Goal: Task Accomplishment & Management: Complete application form

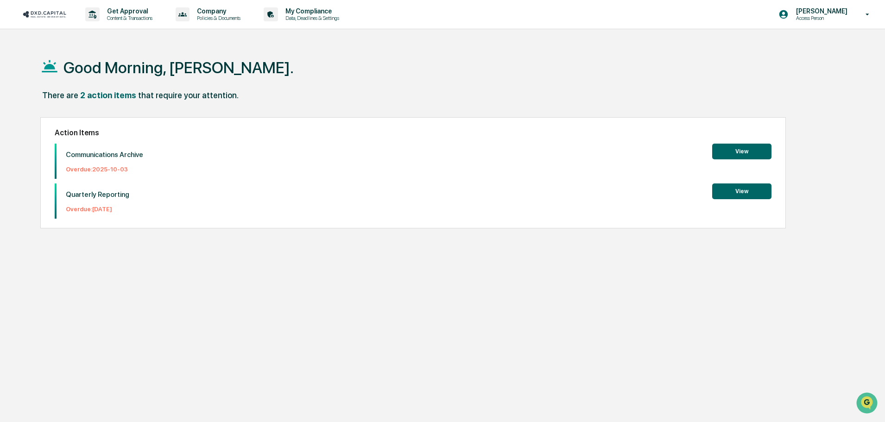
click at [741, 153] on button "View" at bounding box center [741, 152] width 59 height 16
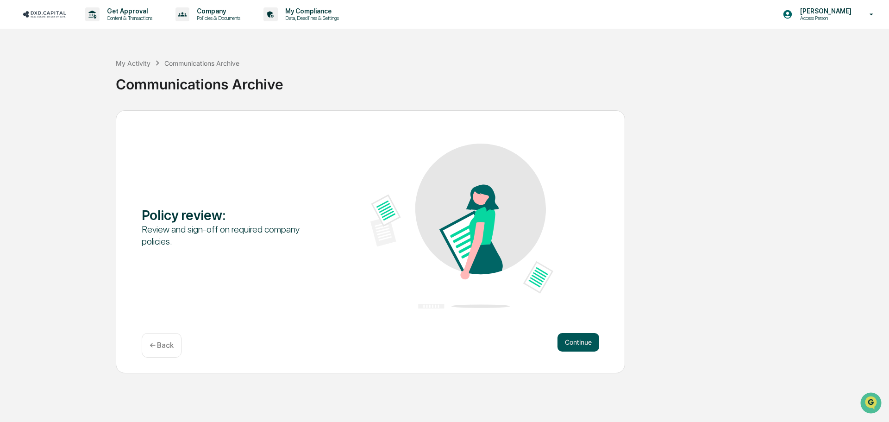
click at [590, 339] on button "Continue" at bounding box center [579, 342] width 42 height 19
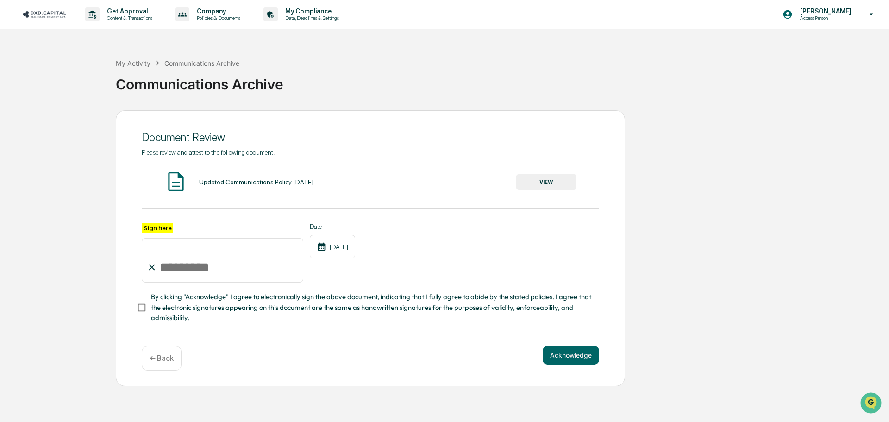
click at [256, 265] on input "Sign here" at bounding box center [223, 260] width 162 height 44
type input "*********"
click at [579, 358] on button "Acknowledge" at bounding box center [571, 355] width 57 height 19
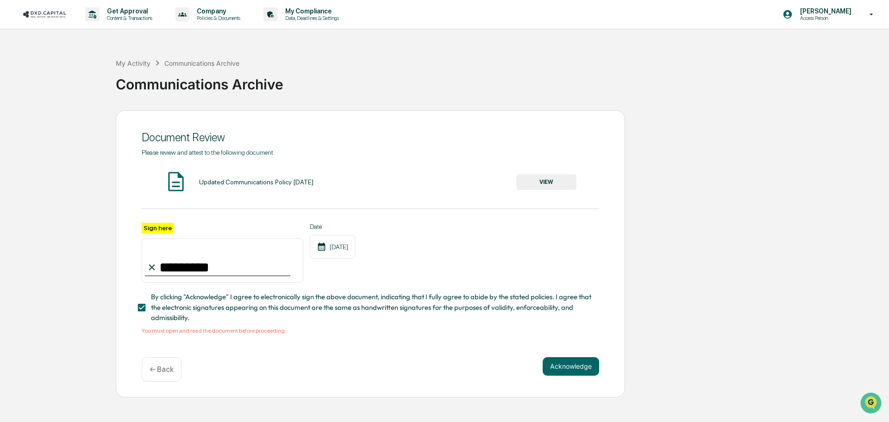
click at [550, 179] on button "VIEW" at bounding box center [546, 182] width 60 height 16
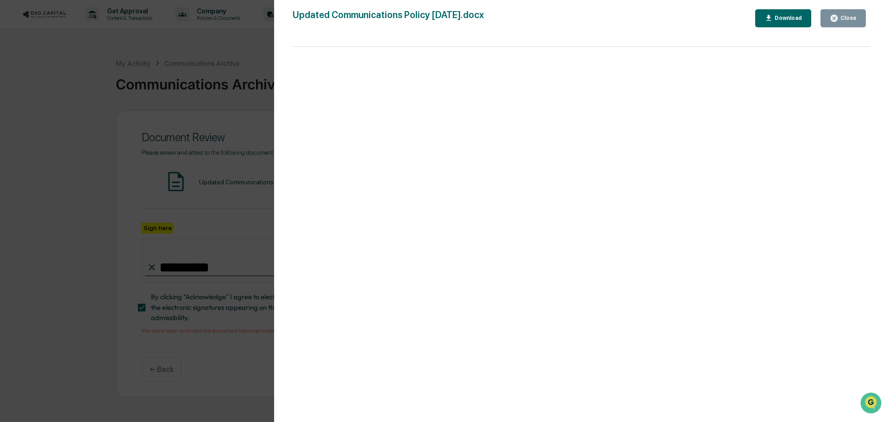
click at [842, 18] on div "Close" at bounding box center [848, 18] width 18 height 6
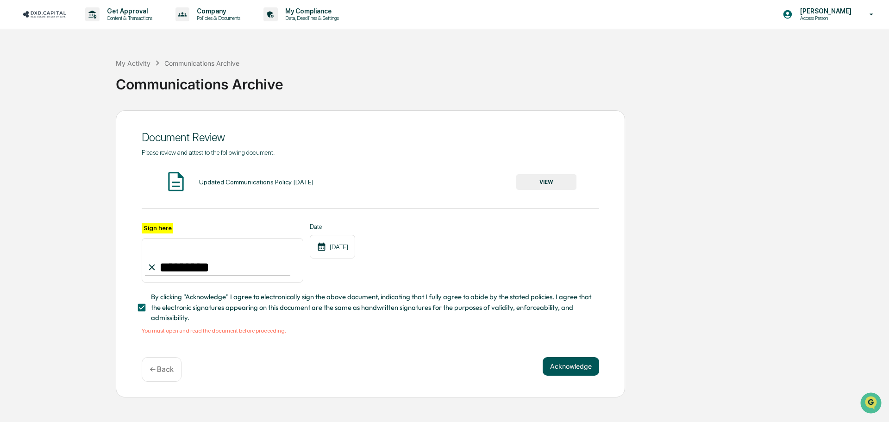
click at [567, 365] on button "Acknowledge" at bounding box center [571, 366] width 57 height 19
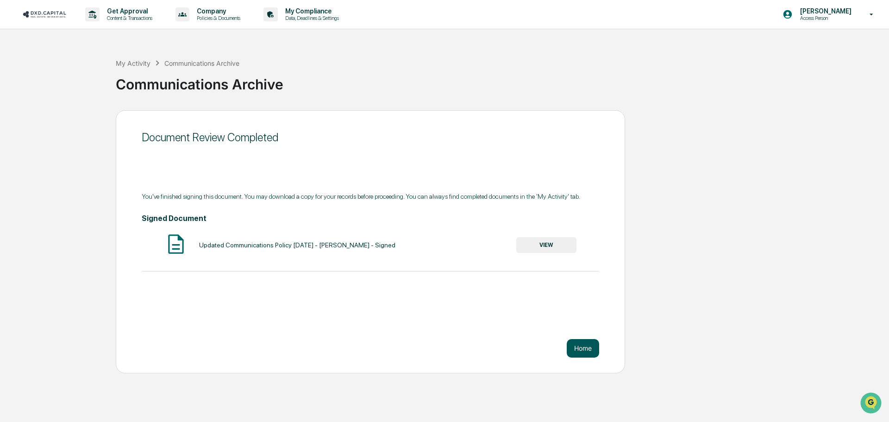
click at [585, 346] on button "Home" at bounding box center [583, 348] width 32 height 19
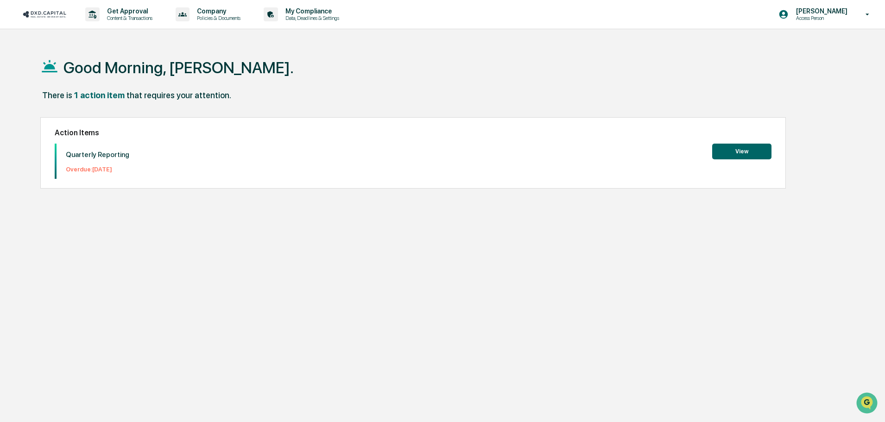
click at [766, 149] on button "View" at bounding box center [741, 152] width 59 height 16
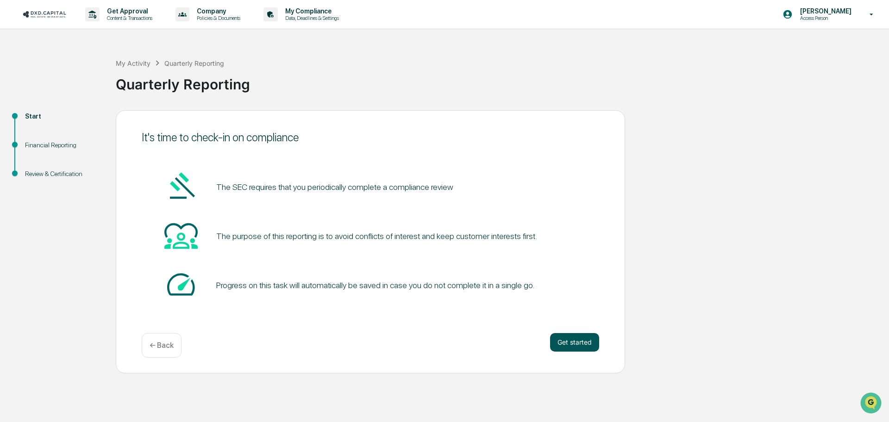
click at [579, 340] on button "Get started" at bounding box center [574, 342] width 49 height 19
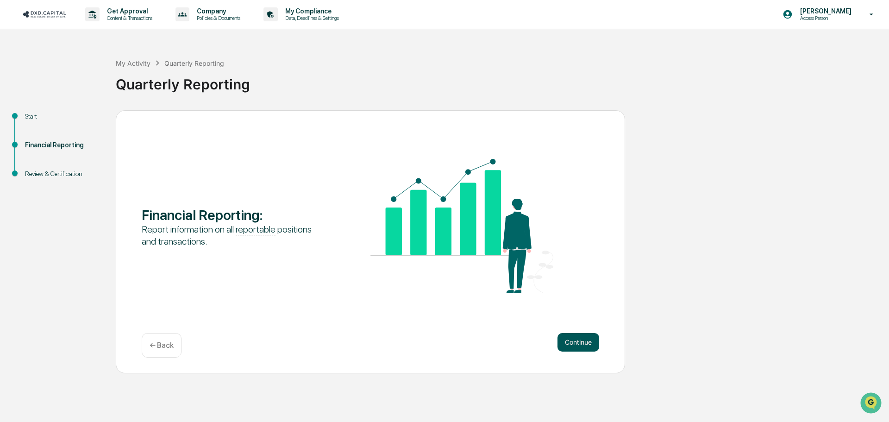
click at [581, 345] on button "Continue" at bounding box center [579, 342] width 42 height 19
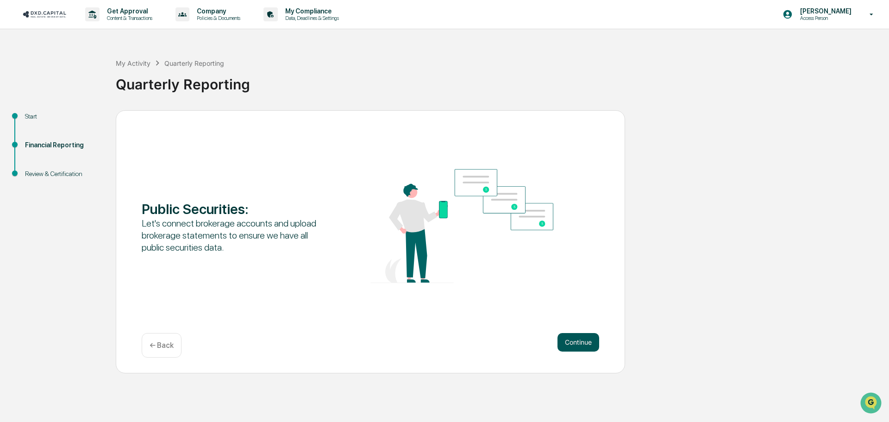
click at [574, 343] on button "Continue" at bounding box center [579, 342] width 42 height 19
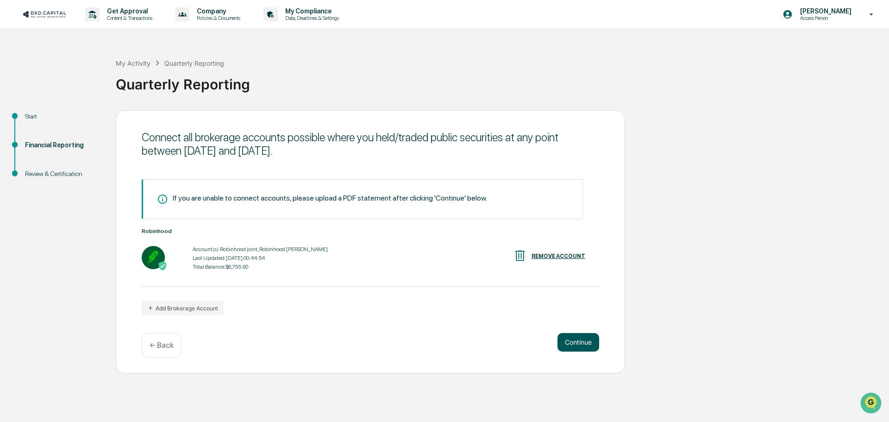
click at [589, 341] on button "Continue" at bounding box center [579, 342] width 42 height 19
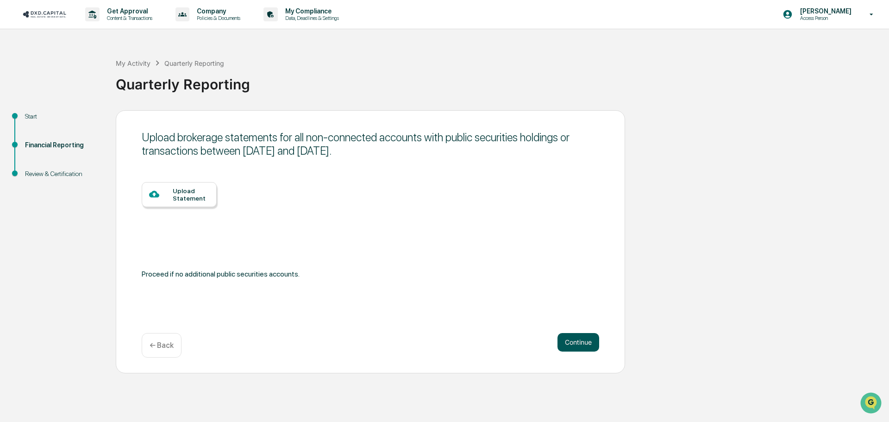
click at [589, 342] on button "Continue" at bounding box center [579, 342] width 42 height 19
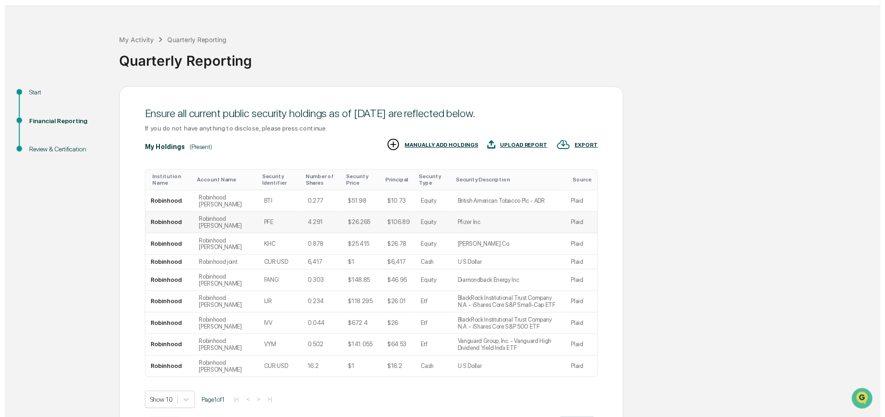
scroll to position [63, 0]
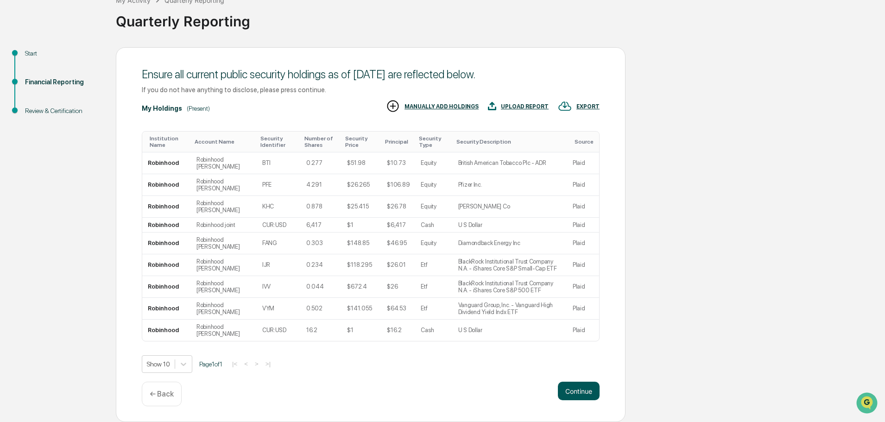
click at [586, 390] on button "Continue" at bounding box center [579, 391] width 42 height 19
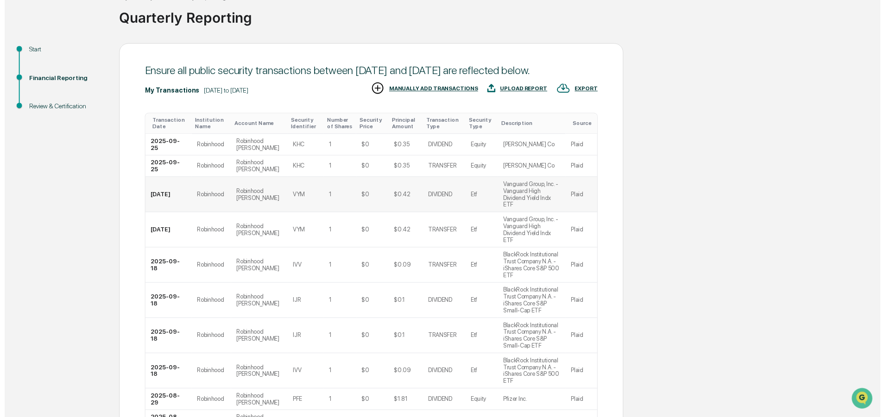
scroll to position [133, 0]
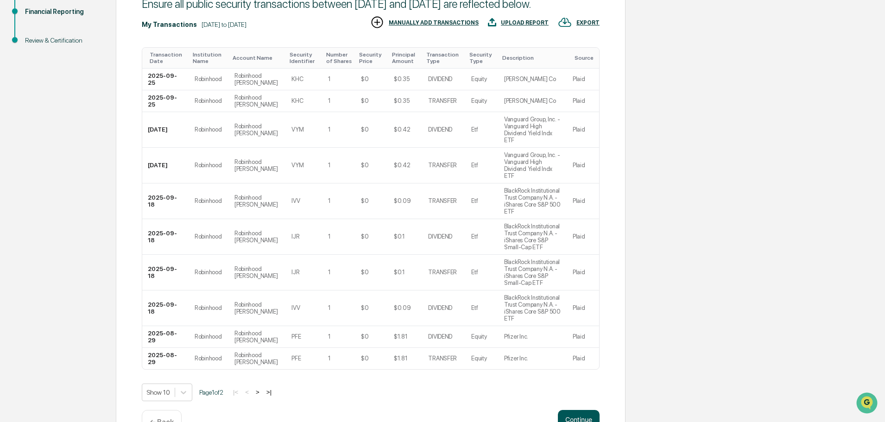
click at [575, 410] on button "Continue" at bounding box center [579, 419] width 42 height 19
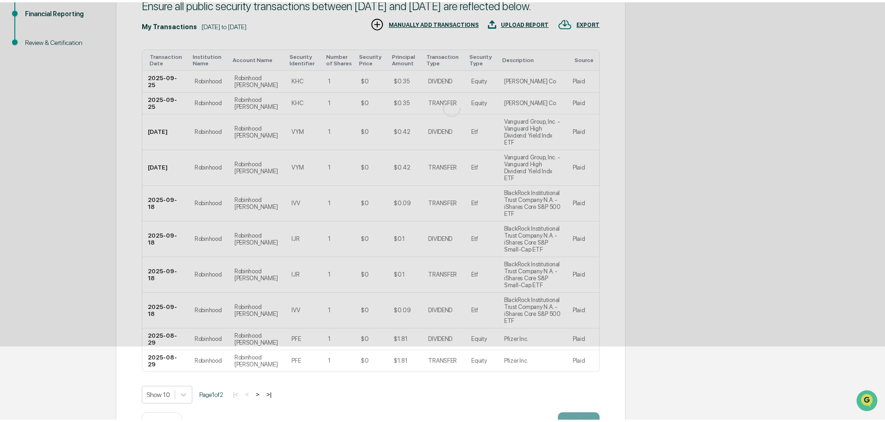
scroll to position [0, 0]
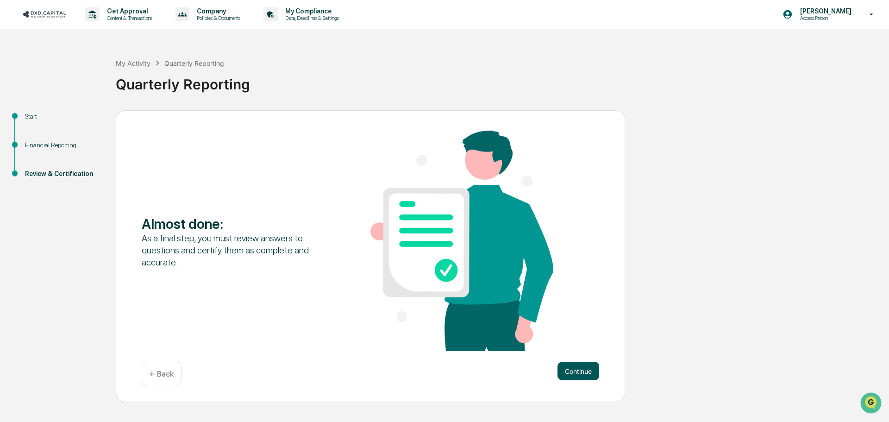
click at [578, 368] on button "Continue" at bounding box center [579, 371] width 42 height 19
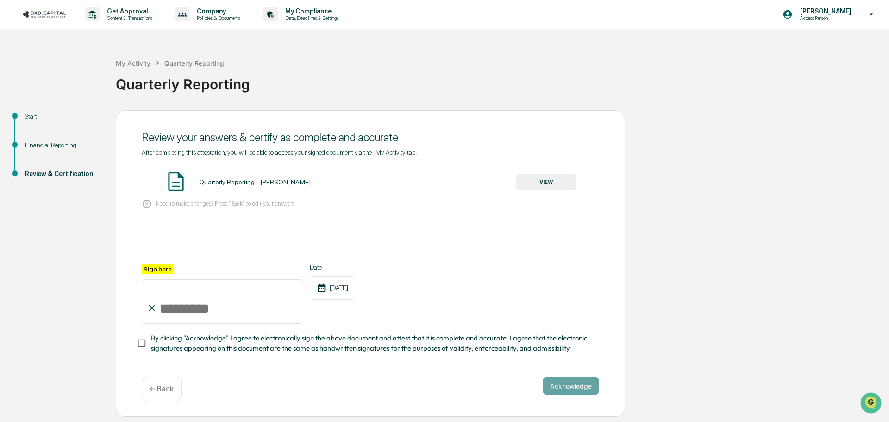
click at [201, 307] on input "Sign here" at bounding box center [223, 301] width 162 height 44
type input "*********"
click at [551, 185] on button "VIEW" at bounding box center [546, 182] width 60 height 16
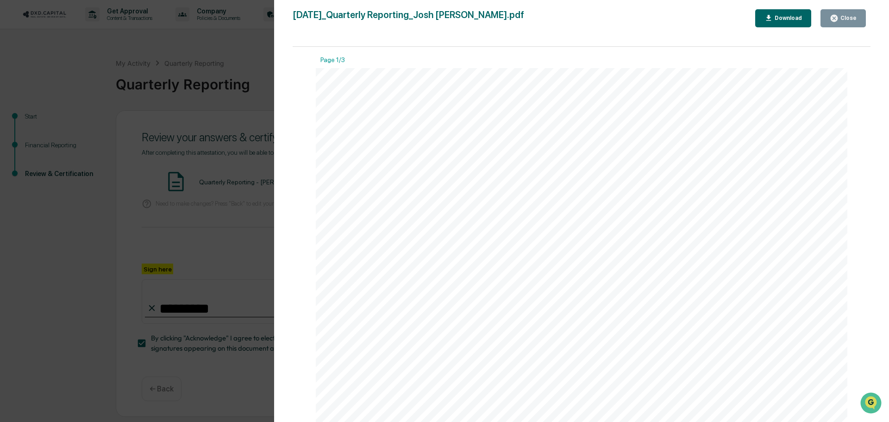
click at [846, 19] on div "Close" at bounding box center [848, 18] width 18 height 6
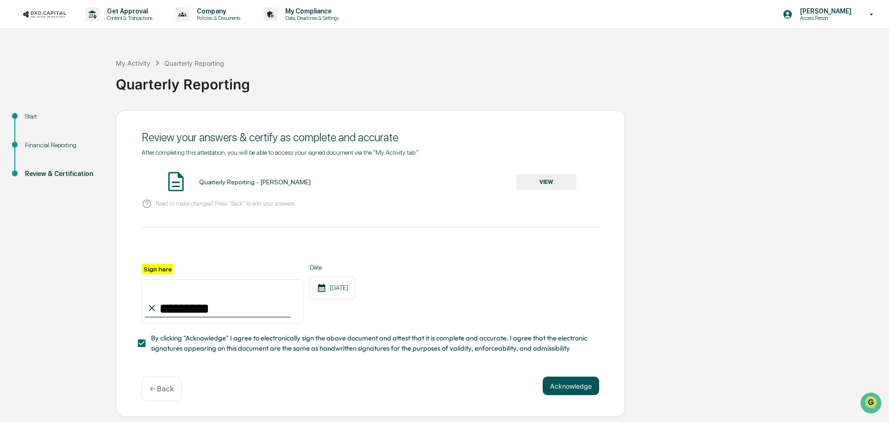
click at [566, 386] on button "Acknowledge" at bounding box center [571, 386] width 57 height 19
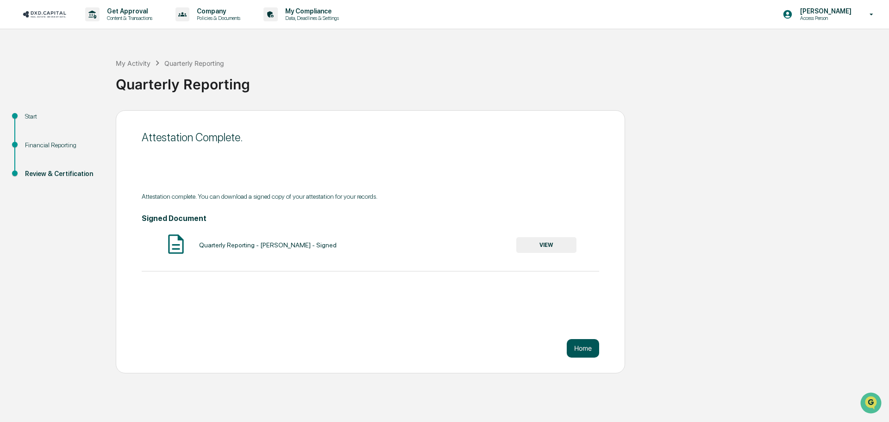
click at [573, 344] on button "Home" at bounding box center [583, 348] width 32 height 19
